Goal: Find specific page/section: Find specific page/section

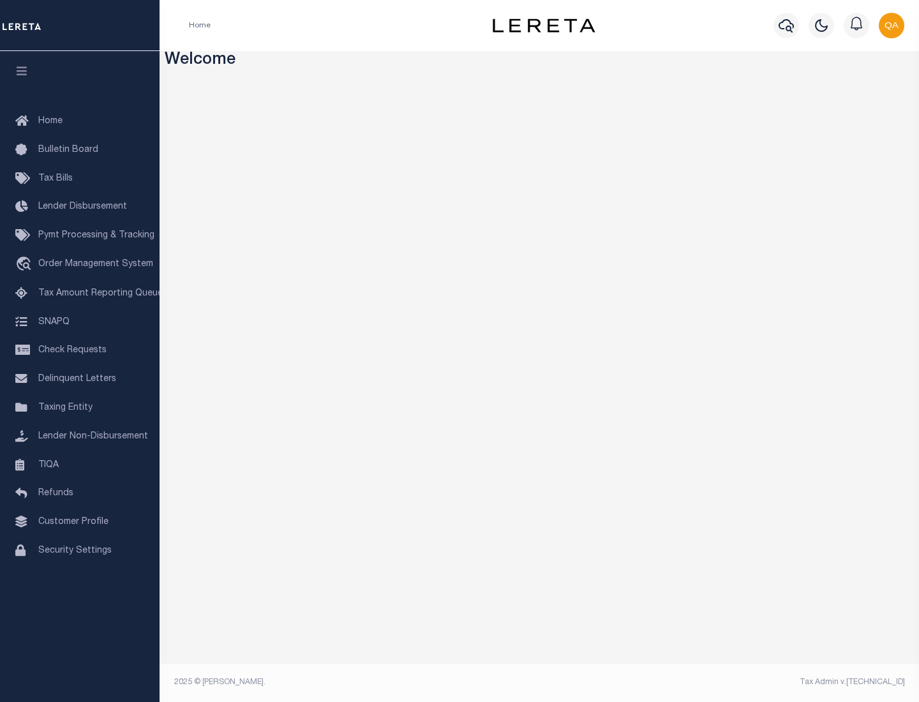
click at [80, 465] on link "TIQA" at bounding box center [80, 465] width 160 height 29
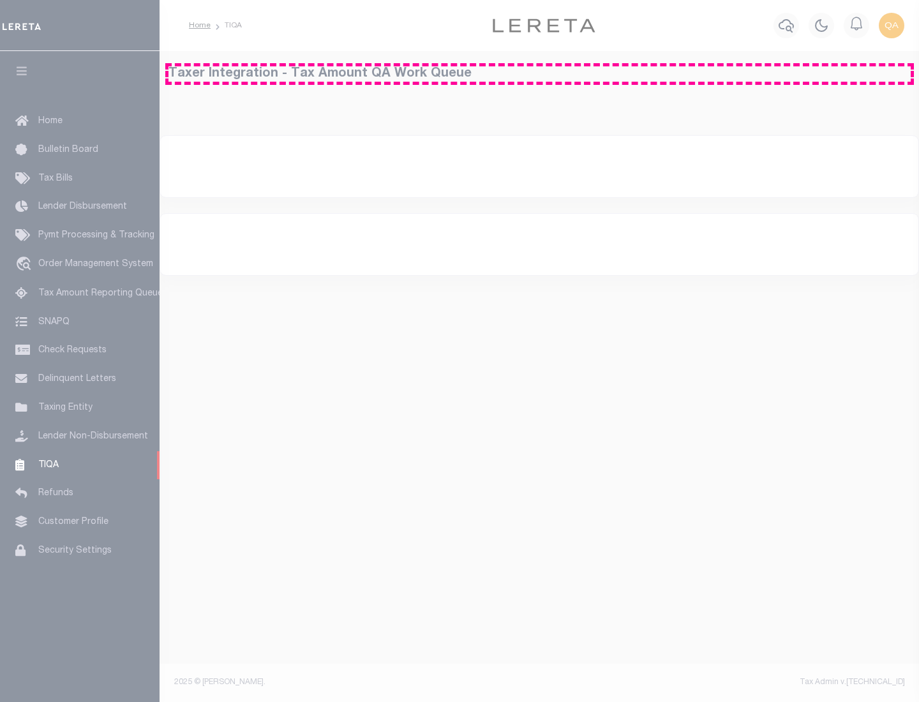
select select "200"
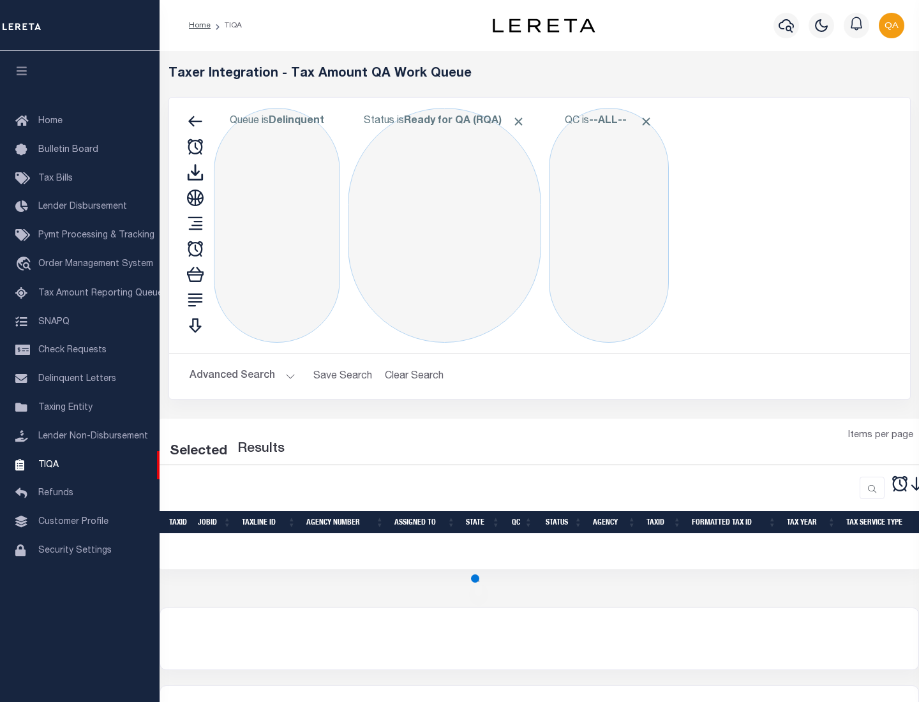
select select "200"
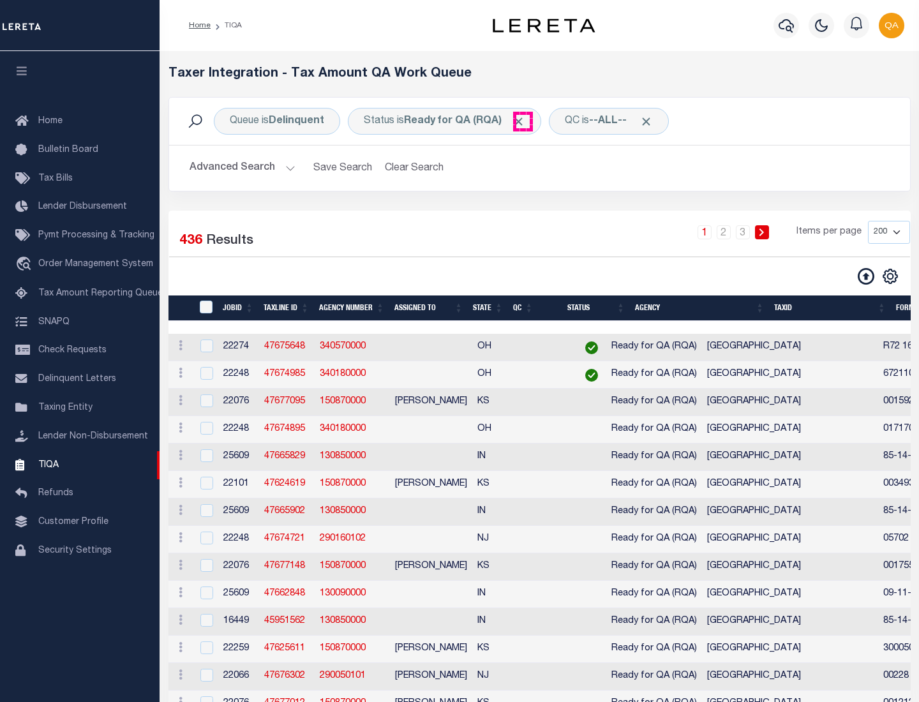
click at [523, 121] on span "Click to Remove" at bounding box center [518, 121] width 13 height 13
